Goal: Task Accomplishment & Management: Use online tool/utility

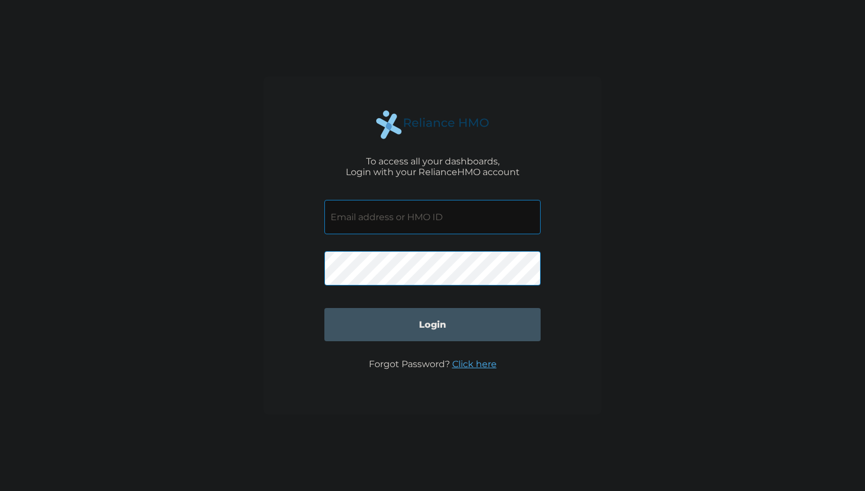
click at [378, 206] on input "text" at bounding box center [432, 217] width 216 height 34
type input "IAB/10027/C"
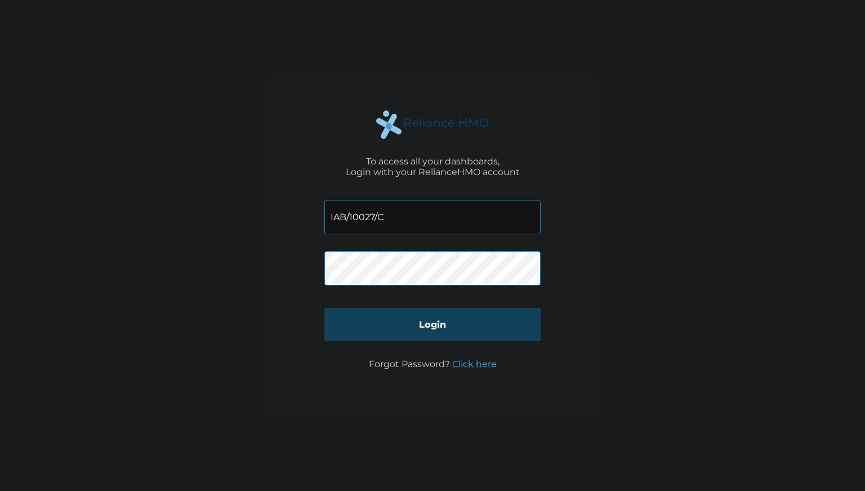
click at [417, 325] on input "Login" at bounding box center [432, 324] width 216 height 33
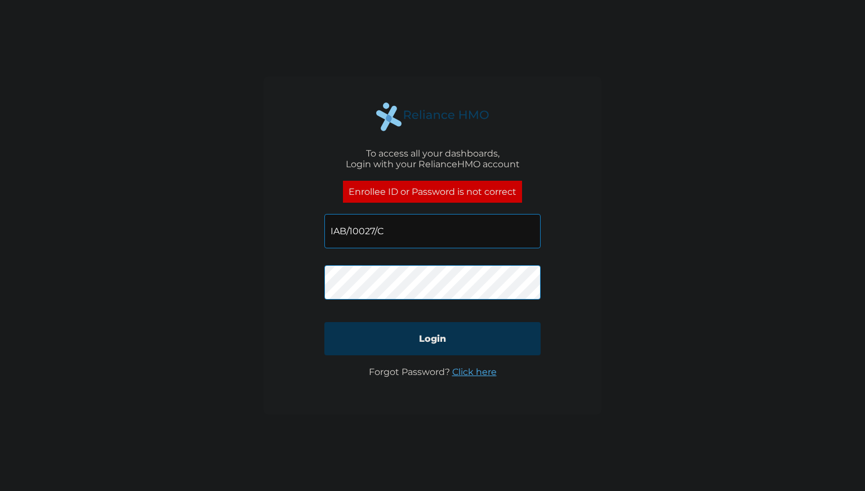
click at [465, 370] on link "Click here" at bounding box center [474, 372] width 44 height 11
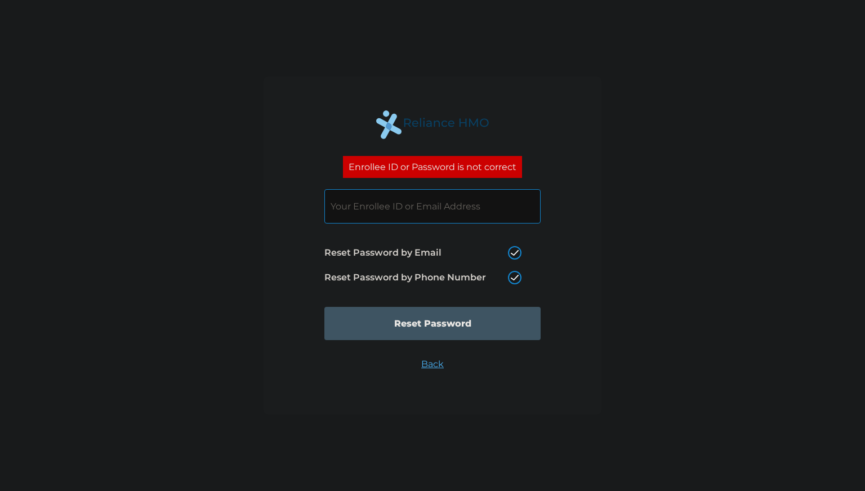
click at [513, 279] on label "Reset Password by Phone Number" at bounding box center [425, 278] width 203 height 14
click at [513, 252] on label "Reset Password by Email" at bounding box center [425, 253] width 203 height 14
click at [510, 252] on input "Reset Password by Email" at bounding box center [501, 253] width 18 height 18
radio input "true"
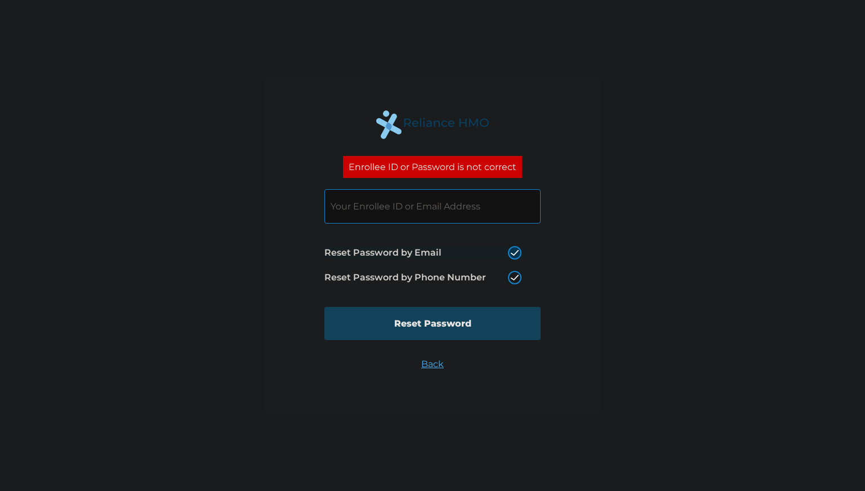
click at [398, 323] on input "Reset Password" at bounding box center [432, 323] width 216 height 33
click at [367, 210] on input "text" at bounding box center [432, 206] width 216 height 34
type input "IAB/10027/C"
click at [455, 326] on input "Reset Password" at bounding box center [432, 323] width 216 height 33
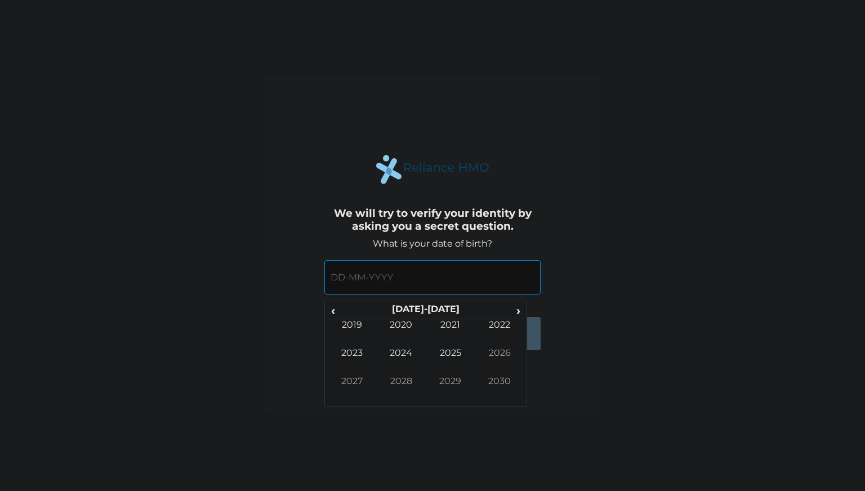
click at [363, 275] on input "text" at bounding box center [432, 277] width 216 height 34
click at [329, 308] on span "‹" at bounding box center [333, 311] width 12 height 14
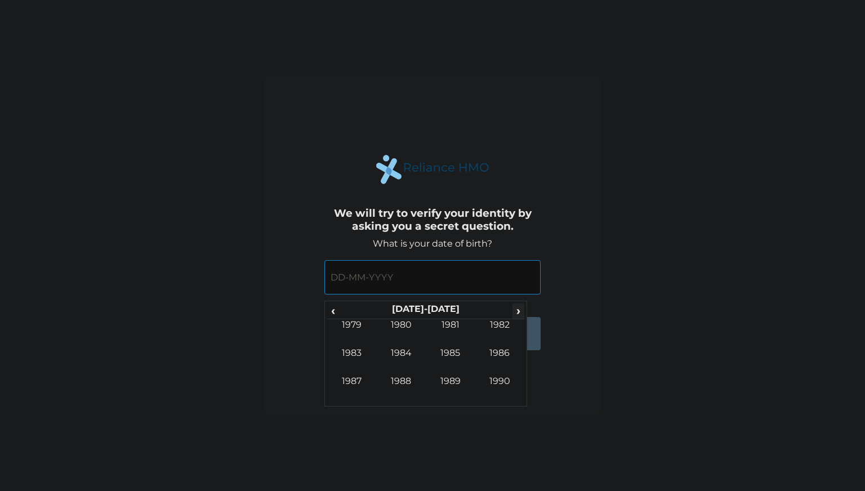
click at [518, 308] on span "›" at bounding box center [519, 311] width 12 height 14
click at [349, 382] on td "2007" at bounding box center [352, 390] width 50 height 28
click at [360, 326] on td "Jan" at bounding box center [352, 333] width 50 height 28
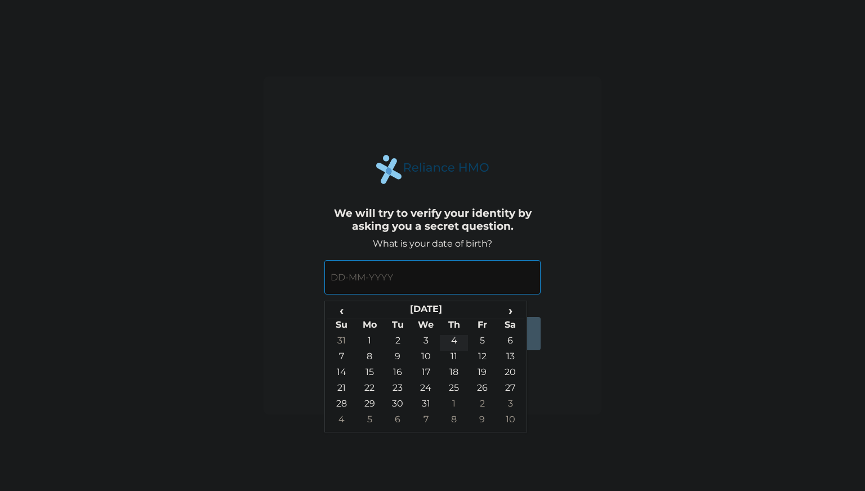
click at [452, 339] on td "4" at bounding box center [454, 343] width 28 height 16
type input "04-01-2007"
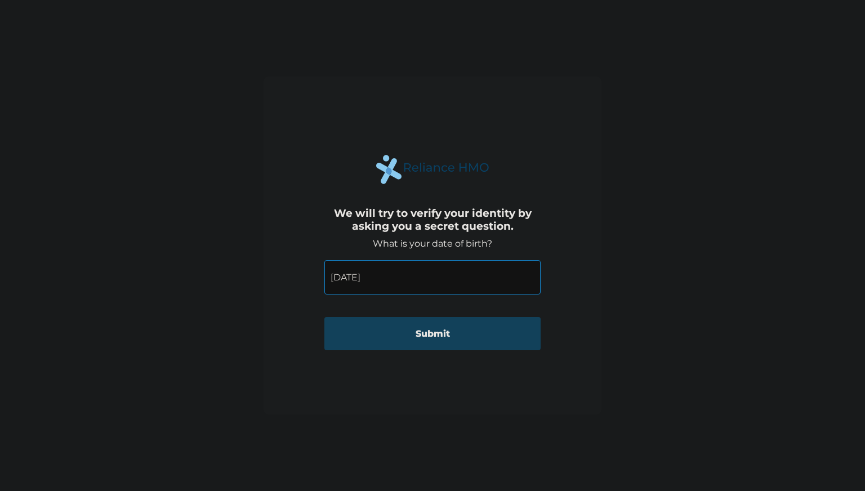
click at [426, 336] on input "Submit" at bounding box center [432, 333] width 216 height 33
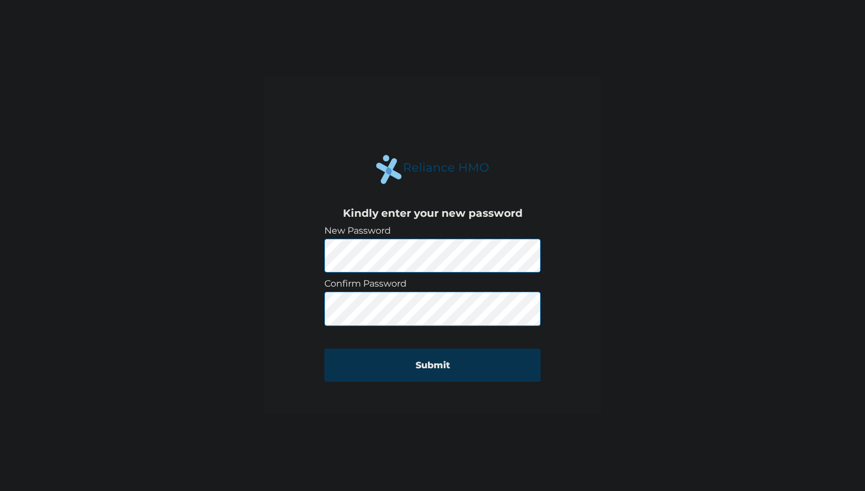
click at [147, 197] on div "Kindly enter your new password New Password Confirm Password Submit" at bounding box center [432, 245] width 865 height 491
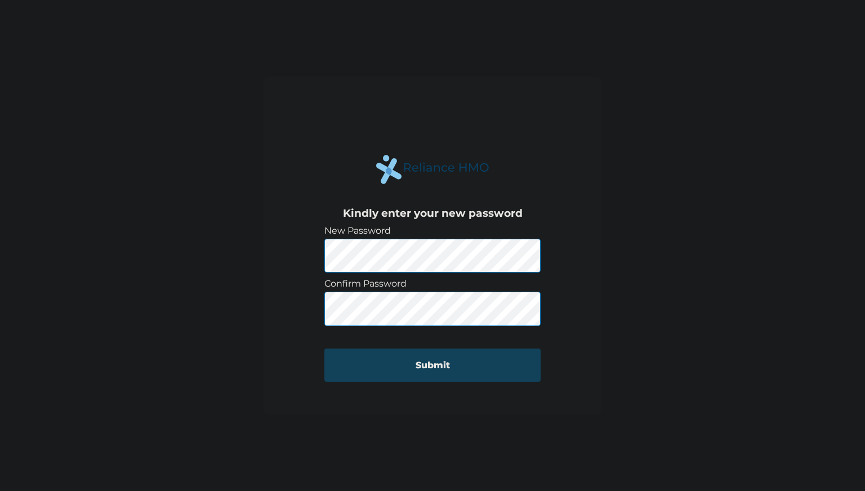
click at [391, 364] on input "Submit" at bounding box center [432, 365] width 216 height 33
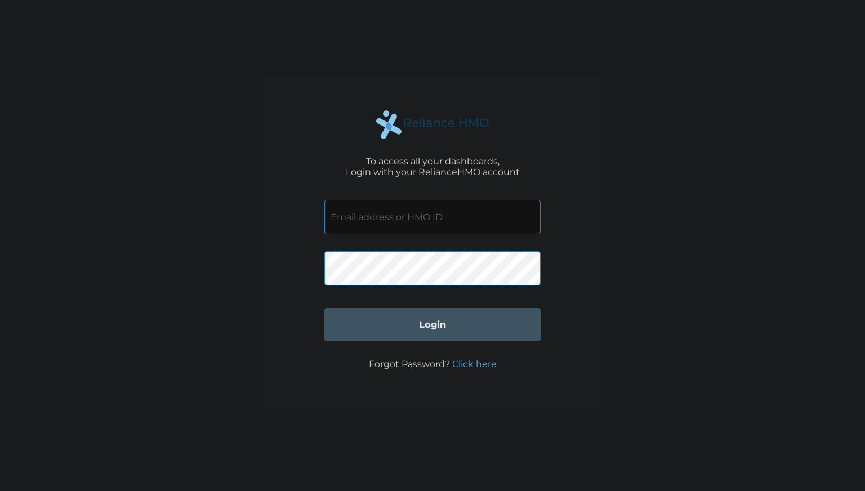
click at [407, 228] on input "text" at bounding box center [432, 217] width 216 height 34
type input "IAB/10027/C"
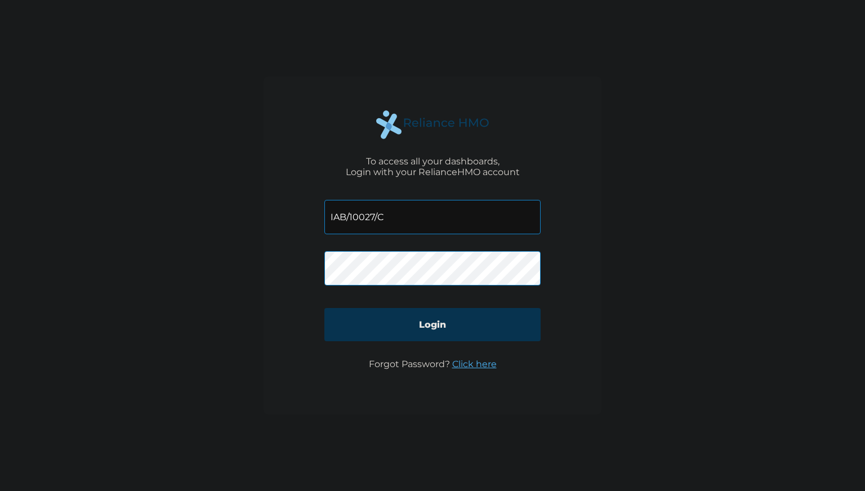
click at [458, 320] on input "Login" at bounding box center [432, 324] width 216 height 33
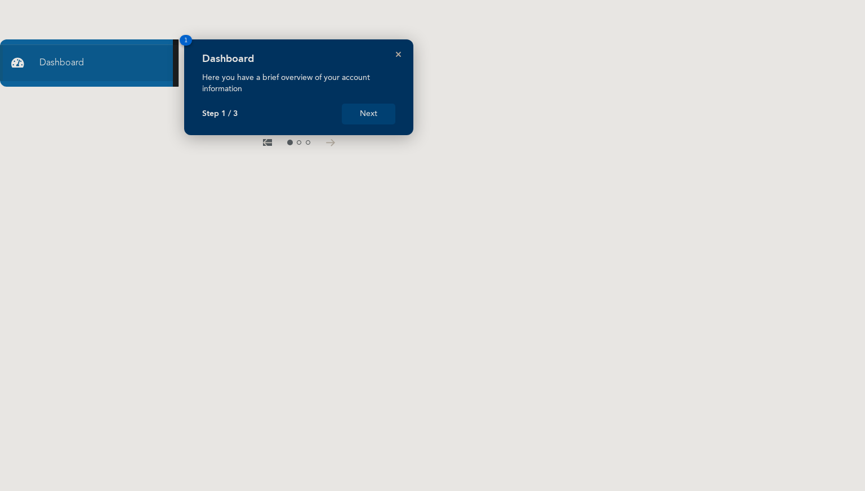
click at [377, 117] on button "Next" at bounding box center [369, 114] width 54 height 21
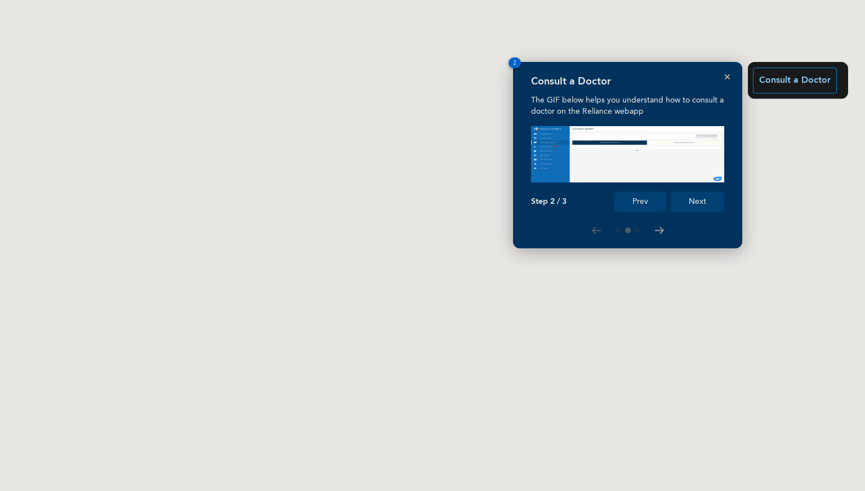
click at [703, 199] on button "Next" at bounding box center [698, 202] width 54 height 21
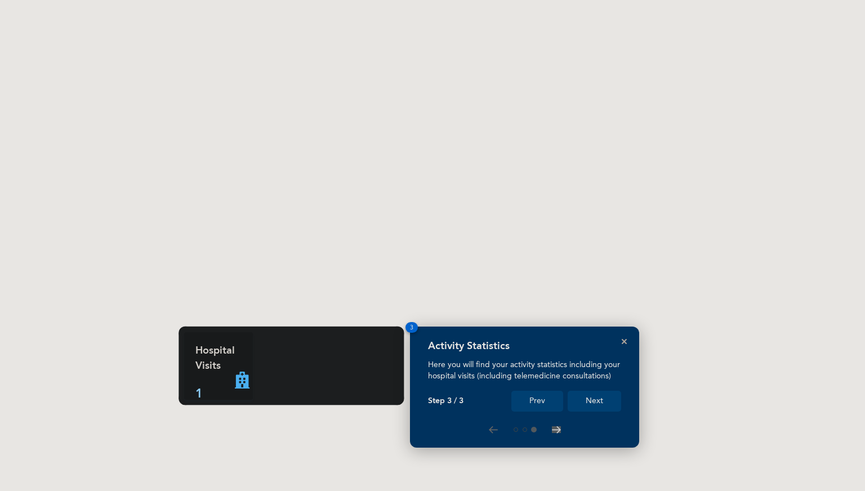
click at [603, 405] on button "Next" at bounding box center [595, 401] width 54 height 21
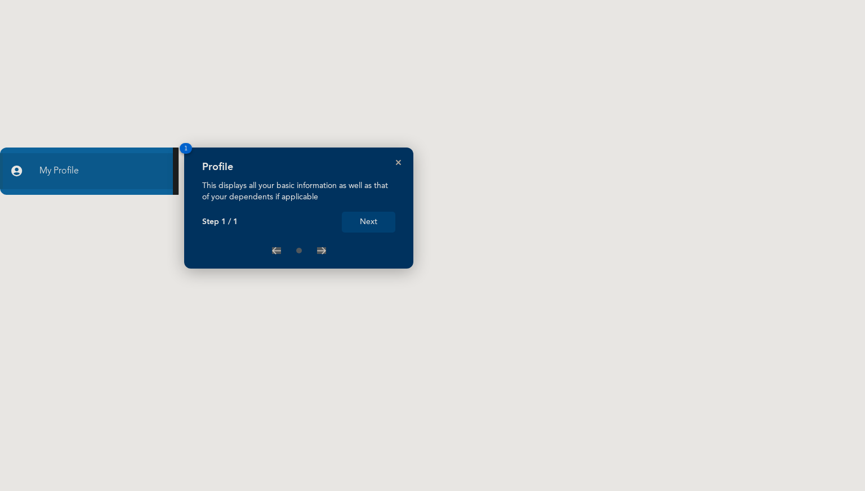
click at [360, 233] on div "Profile This displays all your basic information as well as that of your depend…" at bounding box center [298, 208] width 229 height 121
click at [397, 161] on icon "Close" at bounding box center [398, 162] width 5 height 5
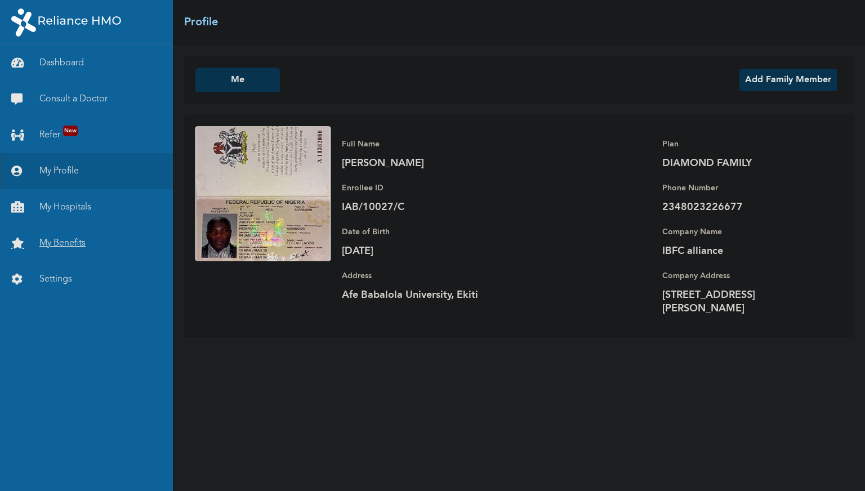
click at [77, 244] on link "My Benefits" at bounding box center [86, 243] width 173 height 36
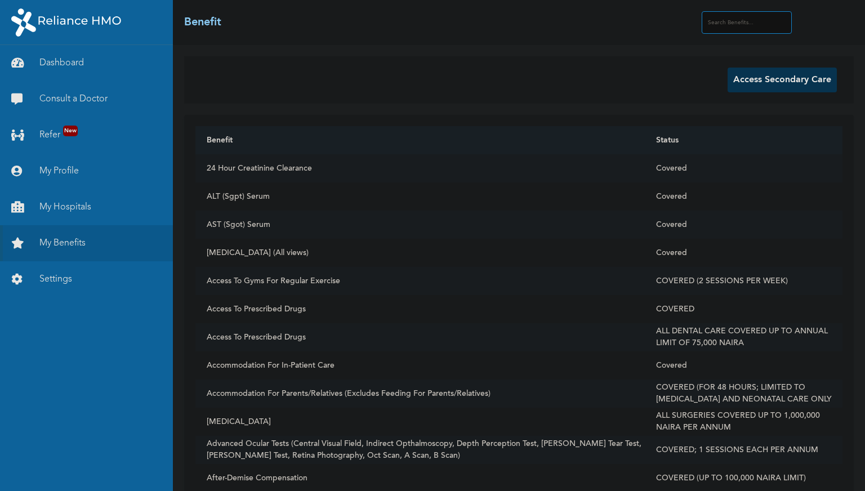
click at [757, 86] on button "Access Secondary Care" at bounding box center [782, 80] width 109 height 25
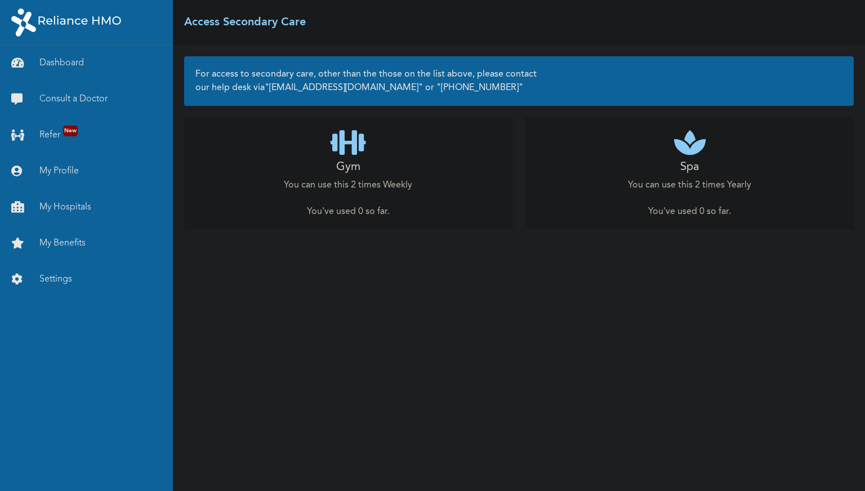
click at [399, 156] on div "Gym You can use this 2 times Weekly You've used 0 so far ." at bounding box center [348, 173] width 328 height 113
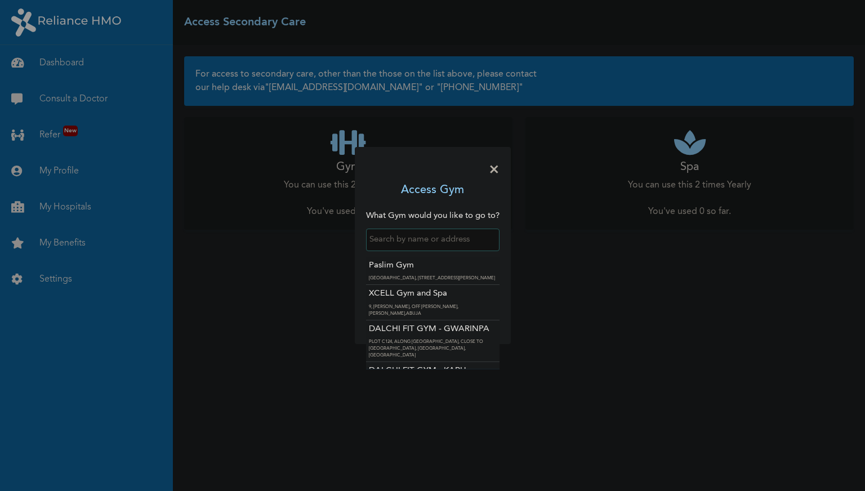
click at [407, 244] on input "text" at bounding box center [432, 240] width 133 height 23
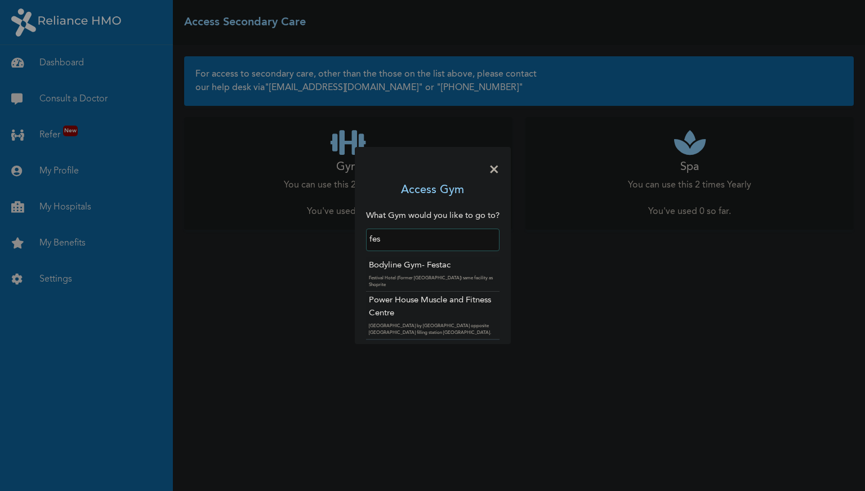
type input "Power House Muscle and Fitness Centre"
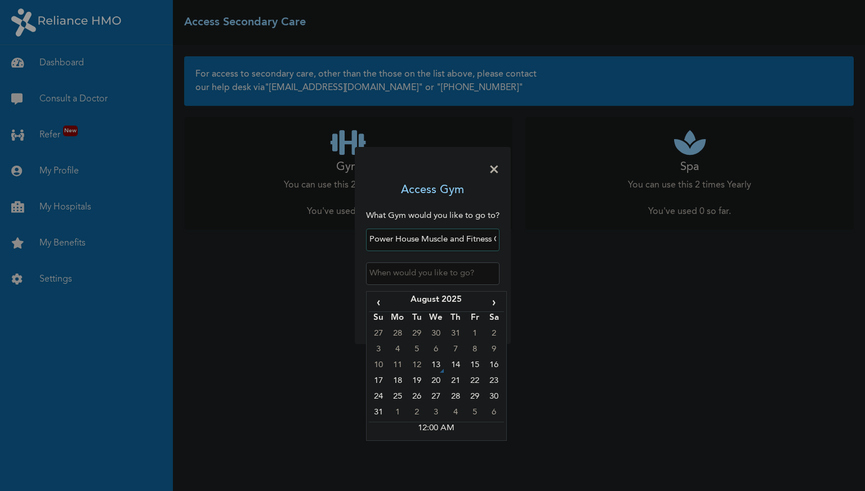
click at [427, 274] on input "text" at bounding box center [432, 273] width 133 height 23
click at [435, 369] on td "13" at bounding box center [435, 367] width 19 height 16
click at [422, 273] on input "[DATE] 12:00 AM" at bounding box center [432, 273] width 133 height 23
click at [426, 274] on input "[DATE] 12:00 AM" at bounding box center [432, 273] width 133 height 23
click at [436, 274] on input "[DATE] 12:00 AM" at bounding box center [432, 273] width 133 height 23
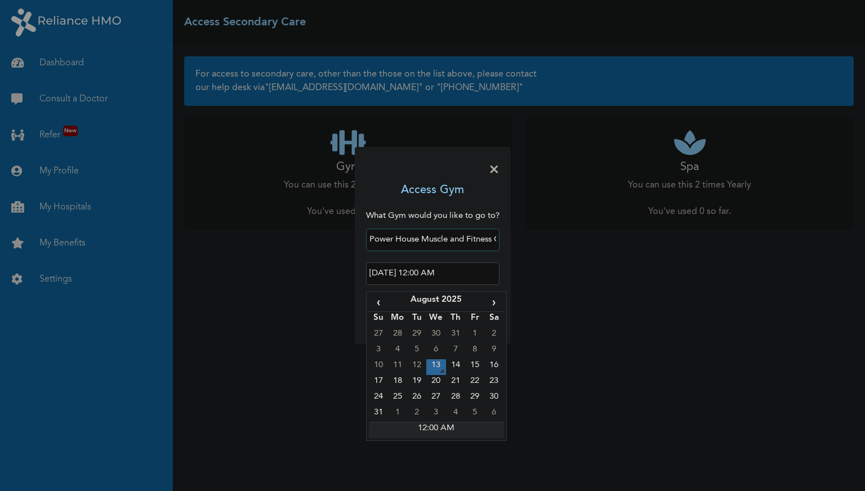
click at [442, 435] on td "12:00 AM" at bounding box center [436, 430] width 135 height 16
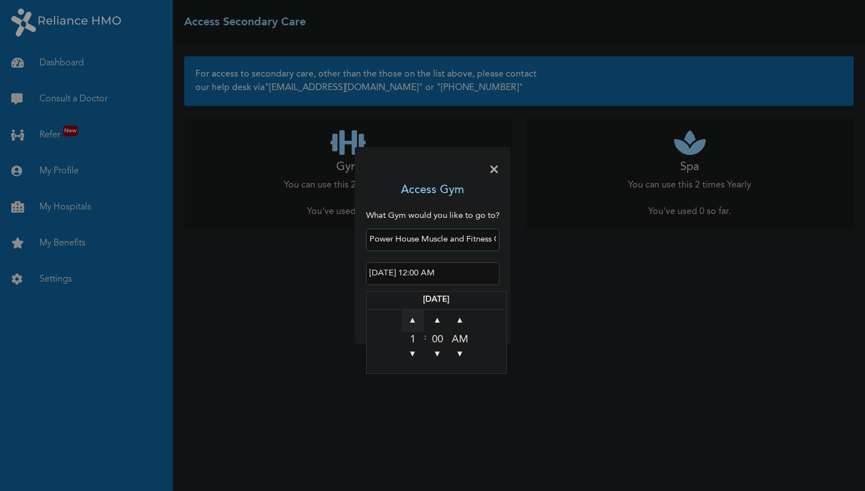
click at [412, 323] on span "▲" at bounding box center [413, 321] width 23 height 23
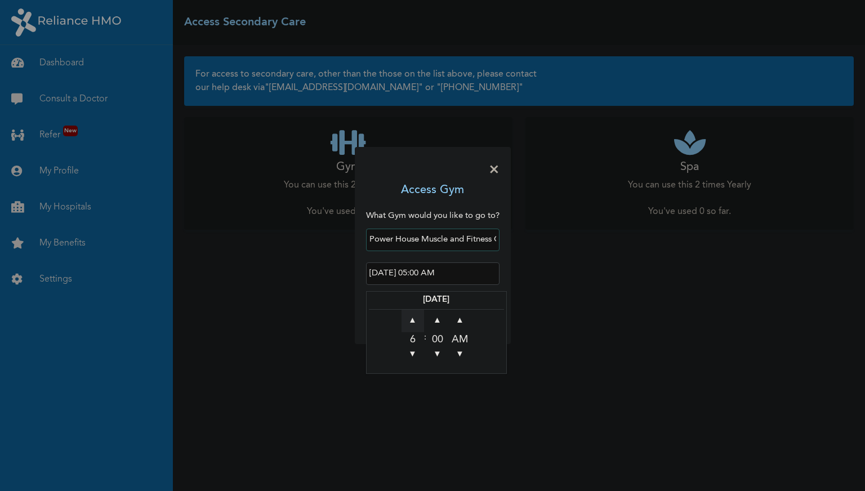
click at [412, 323] on span "▲" at bounding box center [413, 321] width 23 height 23
click at [437, 322] on span "▲" at bounding box center [437, 321] width 23 height 23
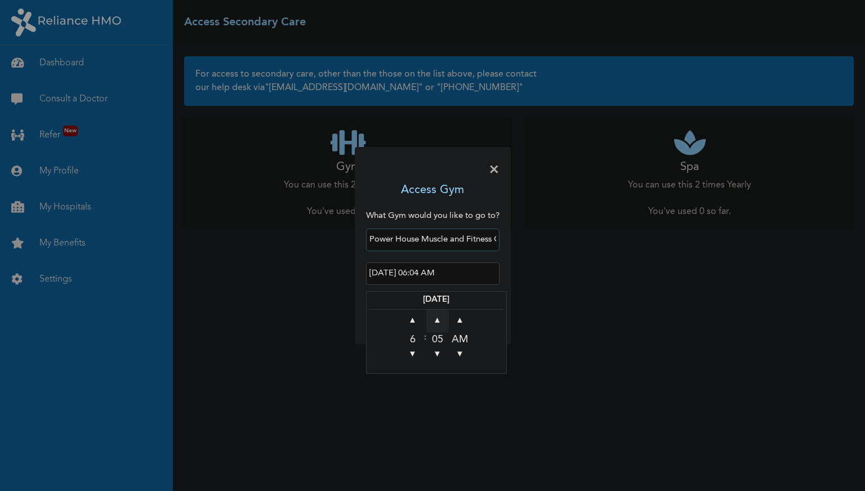
click at [437, 322] on span "▲" at bounding box center [437, 321] width 23 height 23
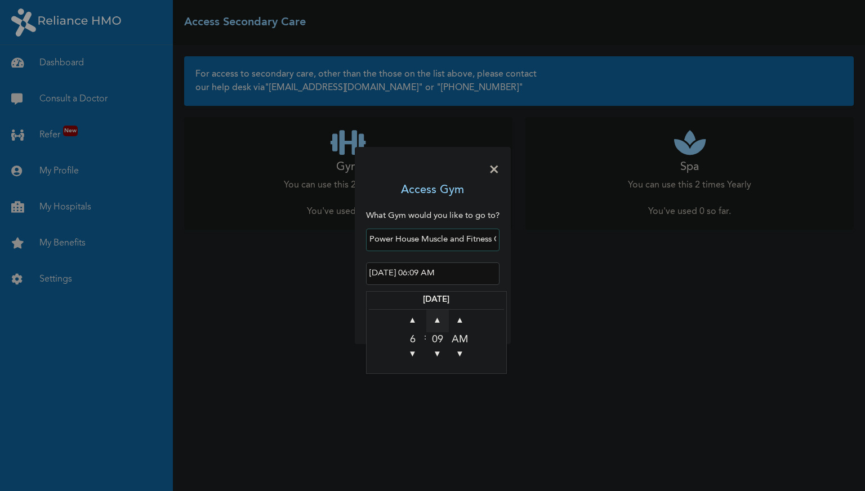
click at [437, 322] on span "▲" at bounding box center [437, 321] width 23 height 23
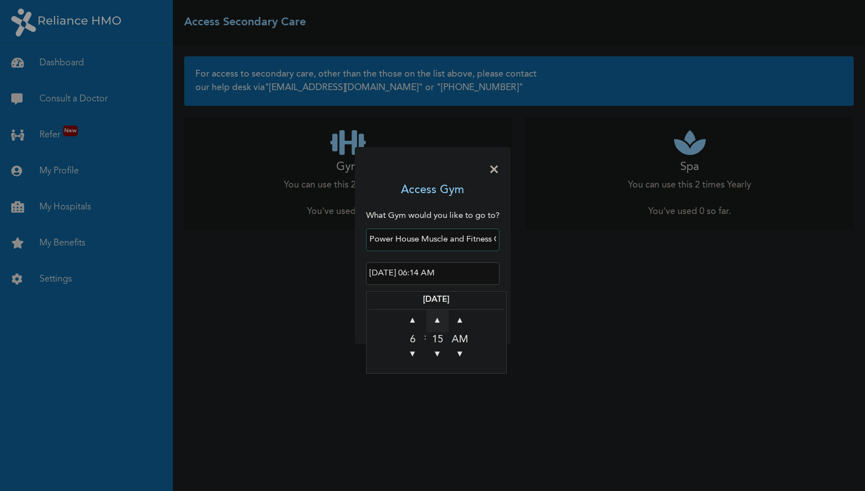
click at [437, 322] on span "▲" at bounding box center [437, 321] width 23 height 23
click at [460, 320] on span "▲" at bounding box center [460, 321] width 23 height 23
type input "[DATE] 06:17 PM"
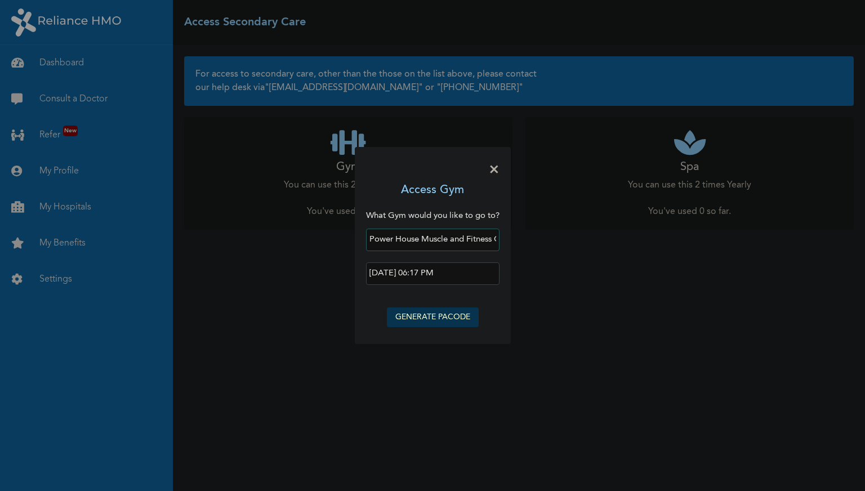
click at [413, 186] on h3 "Access Gym" at bounding box center [432, 190] width 63 height 17
click at [446, 311] on button "GENERATE PACODE" at bounding box center [433, 318] width 92 height 20
